Goal: Find specific page/section: Find specific page/section

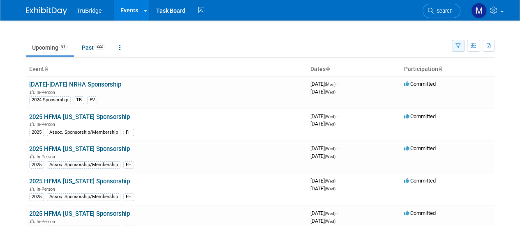
click at [458, 42] on button "button" at bounding box center [457, 46] width 13 height 12
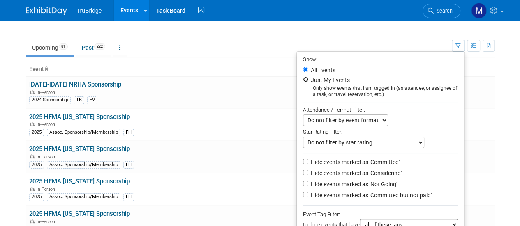
click at [303, 79] on input "Just My Events" at bounding box center [305, 79] width 5 height 5
radio input "true"
click at [345, 44] on ul "Upcoming 81 Past 222 All Events 303 Past and Upcoming Grouped Annually Events g…" at bounding box center [239, 48] width 426 height 18
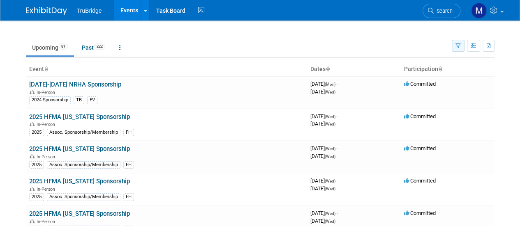
click at [455, 46] on icon "button" at bounding box center [457, 46] width 5 height 5
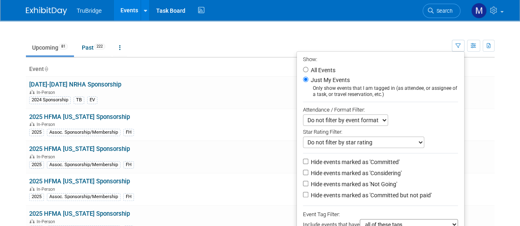
click at [415, 126] on div "Star Rating Filter:" at bounding box center [380, 131] width 155 height 11
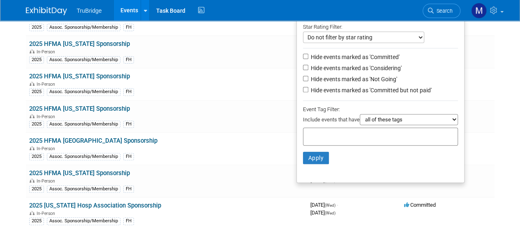
scroll to position [106, 0]
click at [311, 156] on button "Apply" at bounding box center [316, 158] width 26 height 12
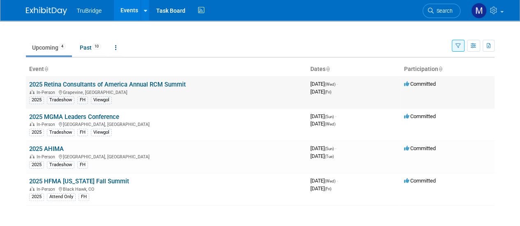
click at [81, 85] on link "2025 Retina Consultants of America Annual RCM Summit" at bounding box center [107, 84] width 157 height 7
